Goal: Task Accomplishment & Management: Use online tool/utility

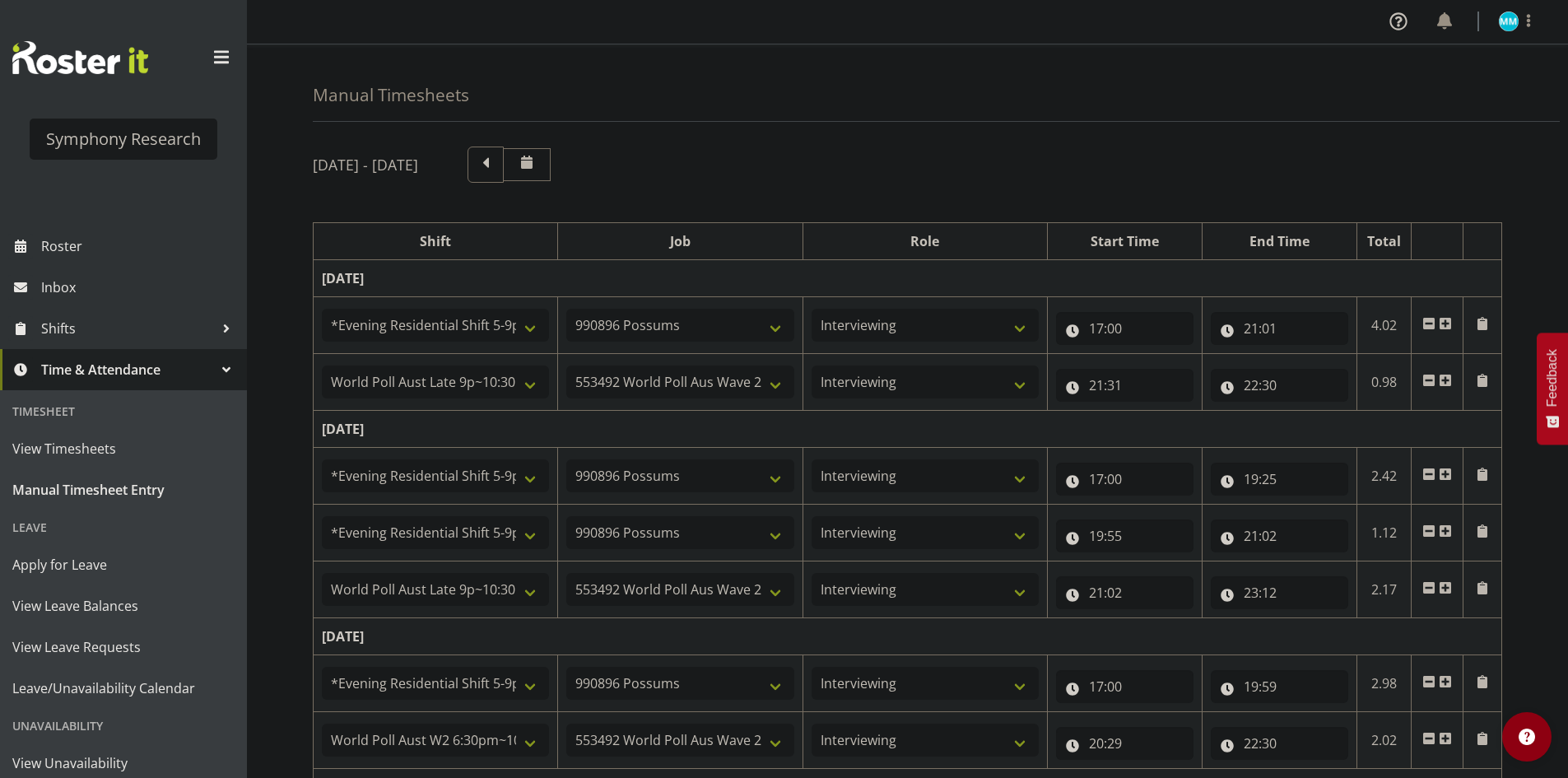
select select "48116"
select select "10633"
select select "47"
select select "57511"
select select "10499"
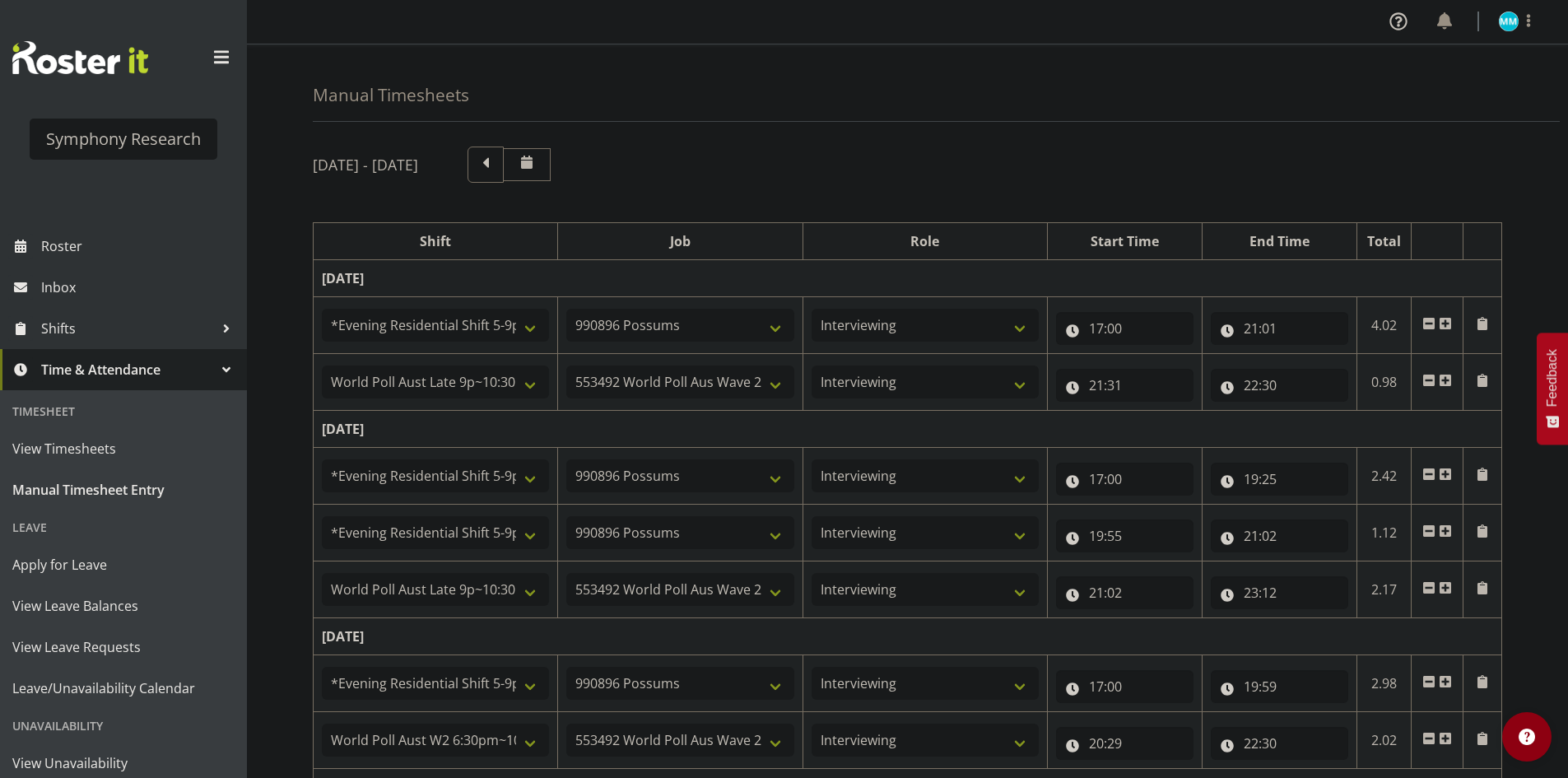
select select "47"
select select "48116"
select select "10633"
select select "47"
select select "48116"
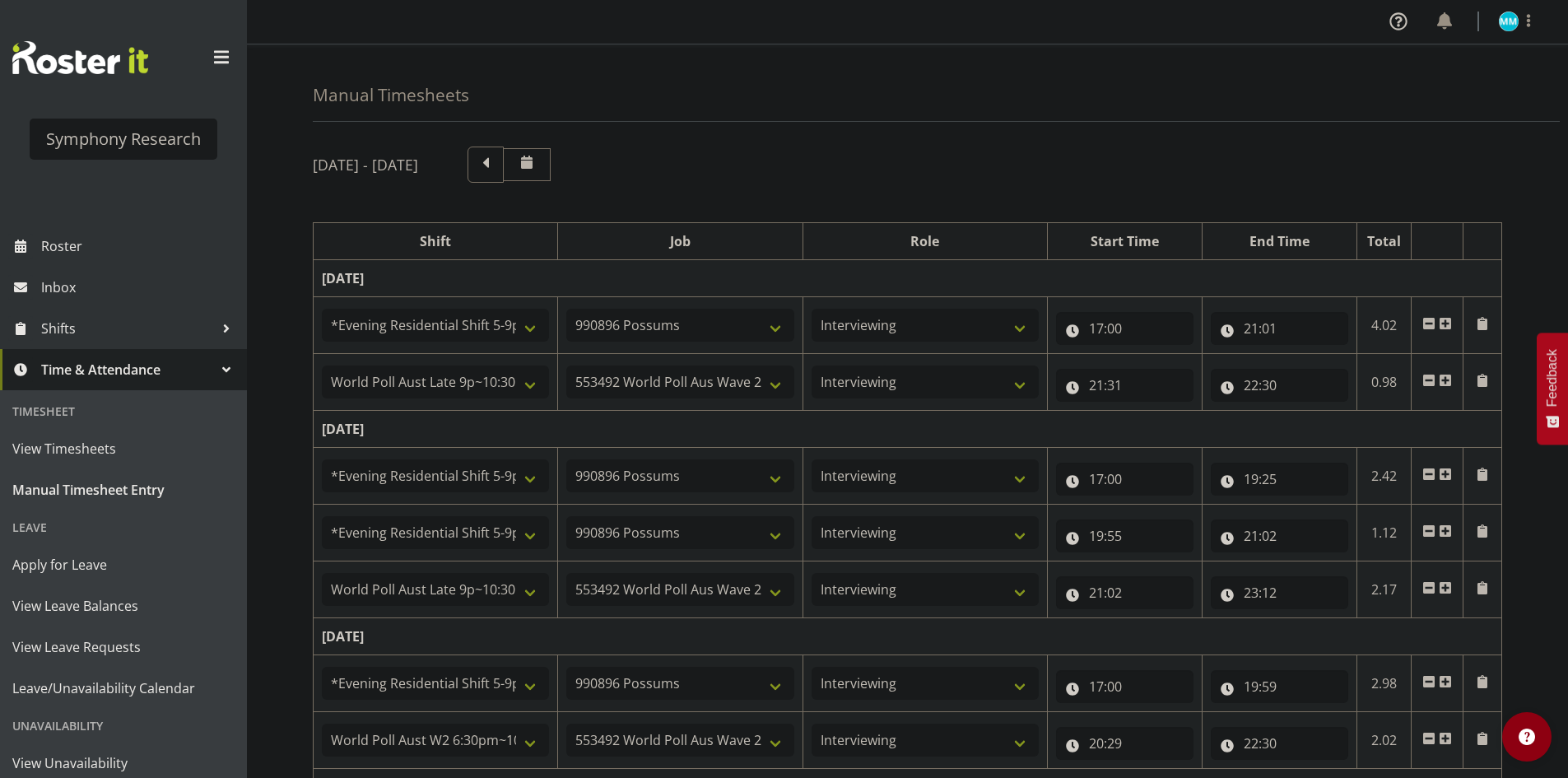
select select "10633"
select select "47"
select select "57511"
select select "10499"
select select "47"
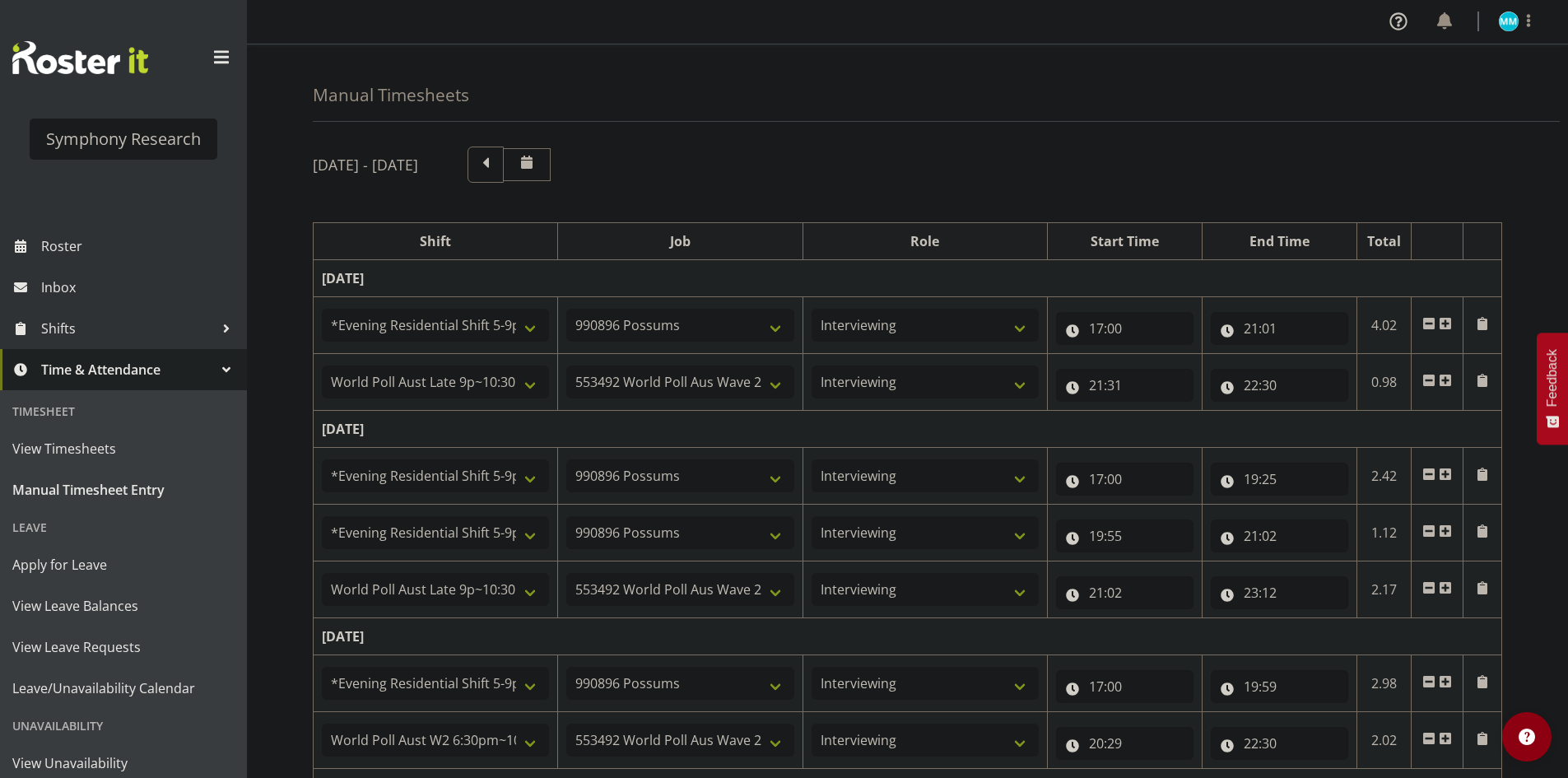
select select "48116"
select select "10633"
select select "47"
select select "56692"
select select "10499"
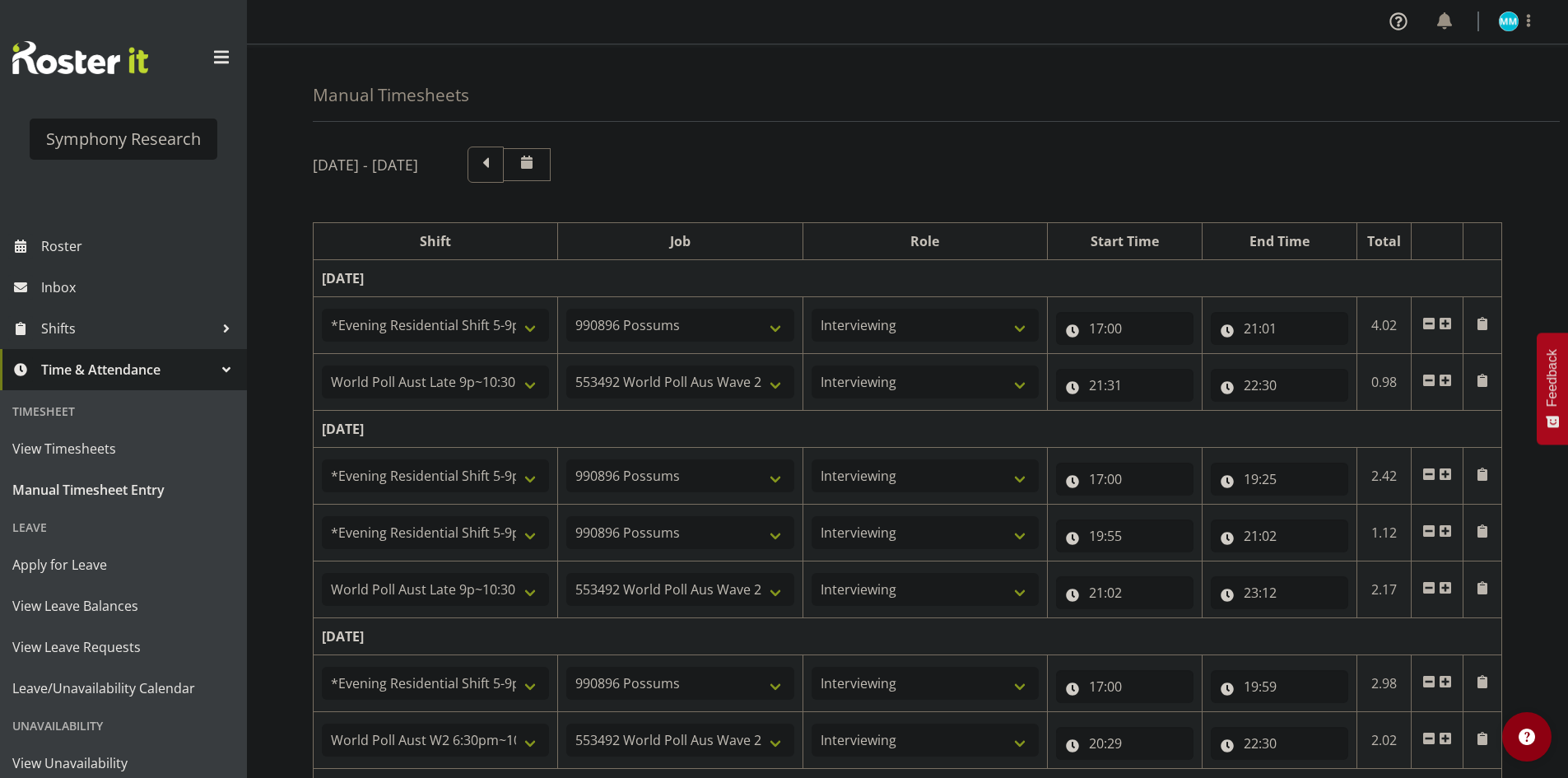
select select "47"
select select "48116"
select select "10633"
select select "47"
select select "57511"
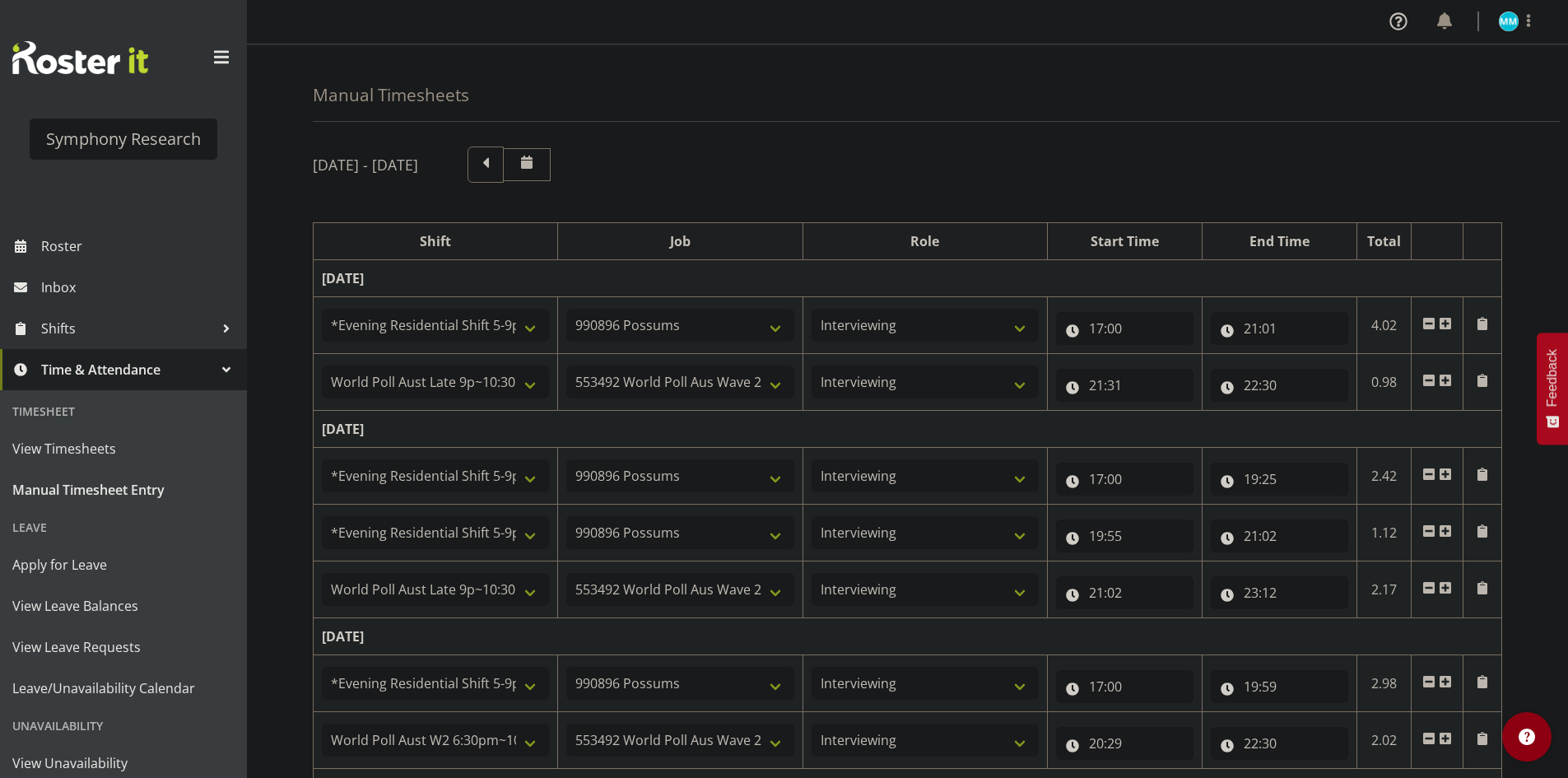
select select "10499"
select select "47"
